Goal: Information Seeking & Learning: Understand process/instructions

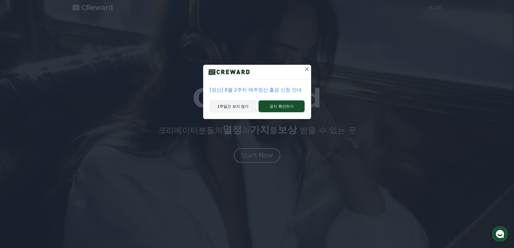
click at [239, 107] on button "1주일간 보지 않기" at bounding box center [233, 106] width 47 height 12
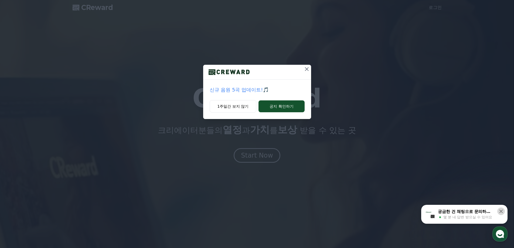
click at [502, 212] on icon at bounding box center [502, 212] width 4 height 4
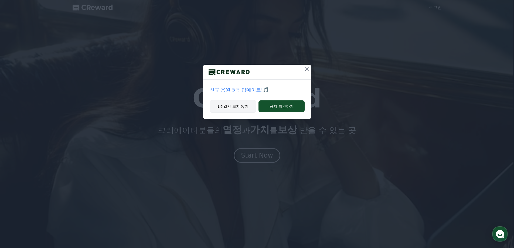
click at [237, 111] on button "1주일간 보지 않기" at bounding box center [233, 106] width 47 height 12
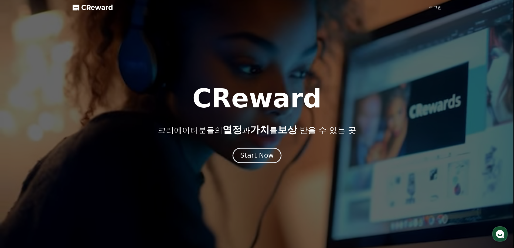
click at [256, 155] on div "Start Now" at bounding box center [256, 155] width 33 height 9
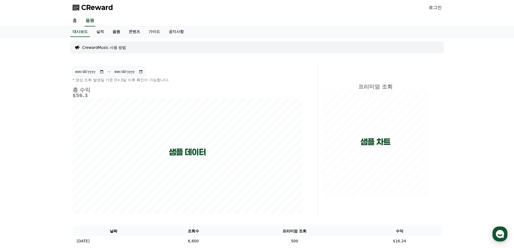
click at [117, 31] on link "음원" at bounding box center [116, 32] width 16 height 10
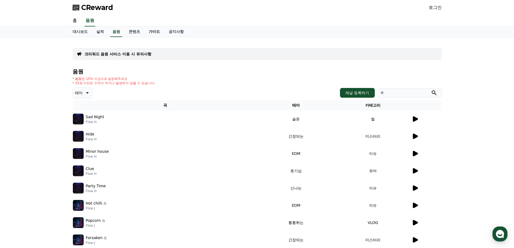
click at [155, 32] on link "가이드" at bounding box center [154, 32] width 20 height 10
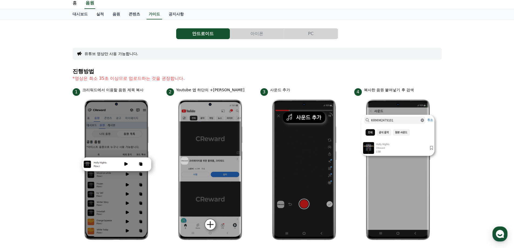
scroll to position [27, 0]
